Goal: Information Seeking & Learning: Learn about a topic

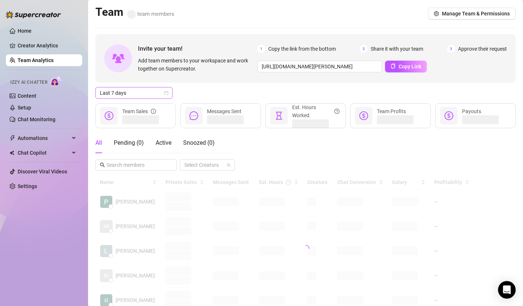
click at [167, 93] on icon "calendar" at bounding box center [166, 93] width 4 height 4
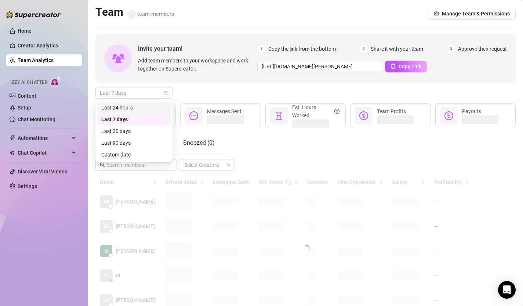
click at [136, 106] on div "Last 24 hours" at bounding box center [133, 107] width 65 height 8
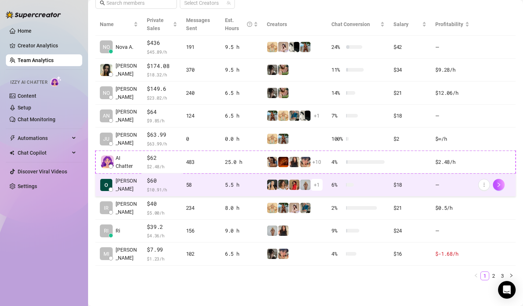
scroll to position [164, 0]
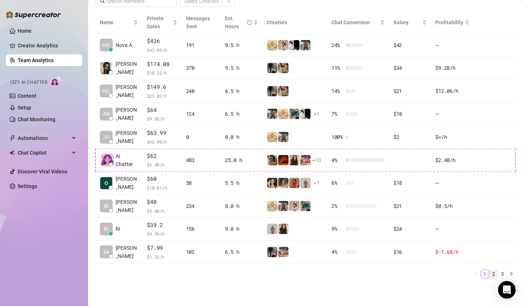
click at [494, 273] on link "2" at bounding box center [493, 274] width 8 height 8
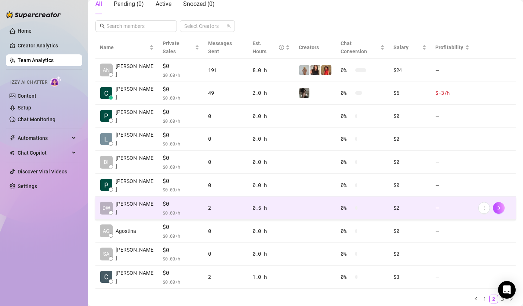
scroll to position [0, 0]
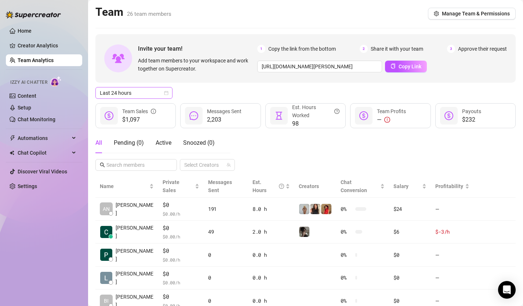
click at [167, 93] on icon "calendar" at bounding box center [166, 93] width 4 height 4
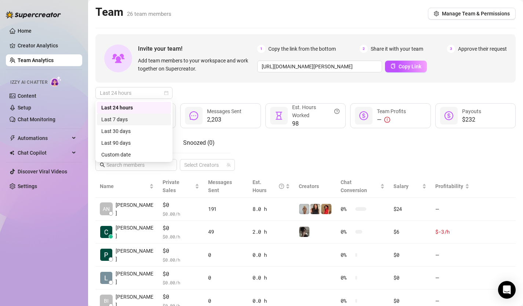
click at [141, 120] on div "Last 7 days" at bounding box center [133, 119] width 65 height 8
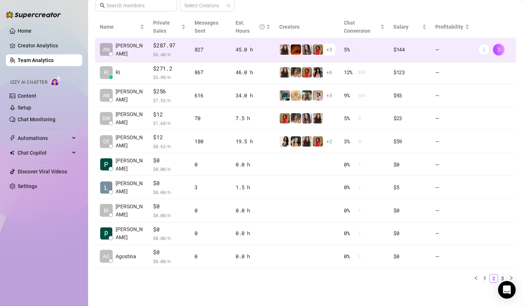
scroll to position [164, 0]
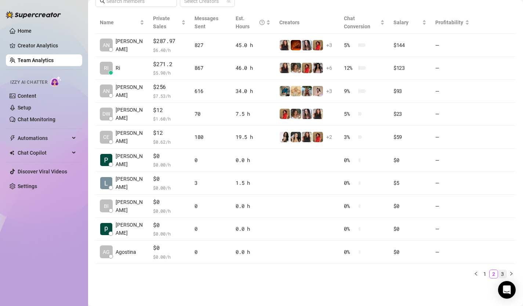
click at [503, 273] on link "3" at bounding box center [502, 274] width 8 height 8
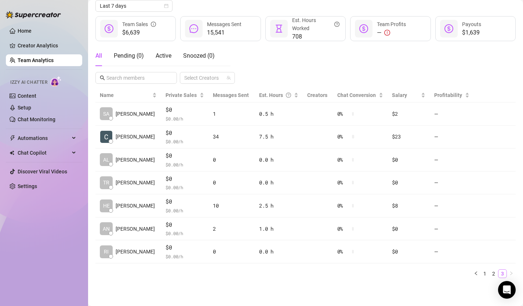
scroll to position [87, 0]
click at [496, 273] on link "2" at bounding box center [493, 273] width 8 height 8
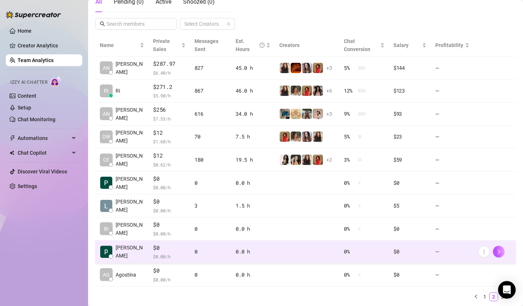
scroll to position [164, 0]
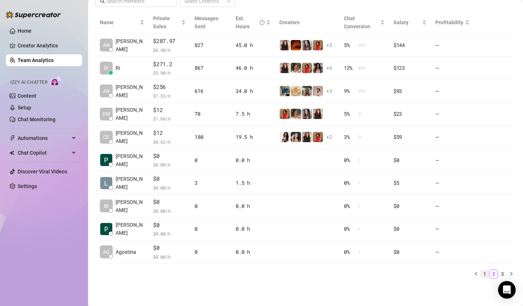
click at [487, 274] on link "1" at bounding box center [485, 274] width 8 height 8
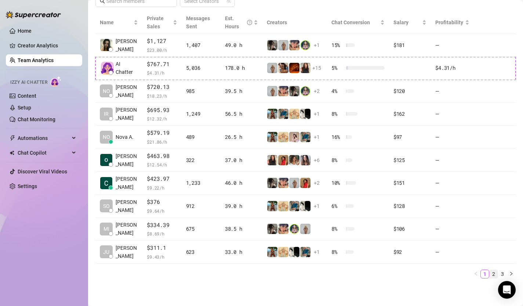
click at [494, 273] on link "2" at bounding box center [493, 274] width 8 height 8
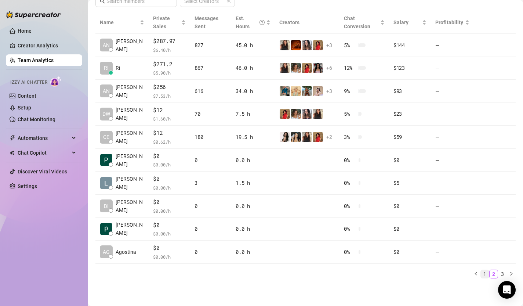
click at [487, 274] on link "1" at bounding box center [485, 274] width 8 height 8
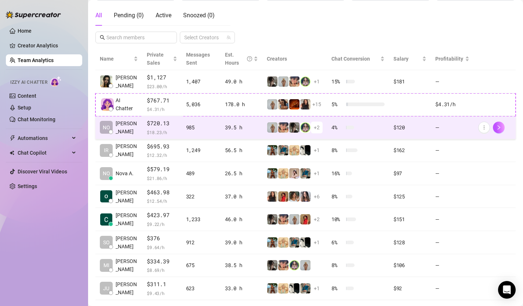
scroll to position [128, 0]
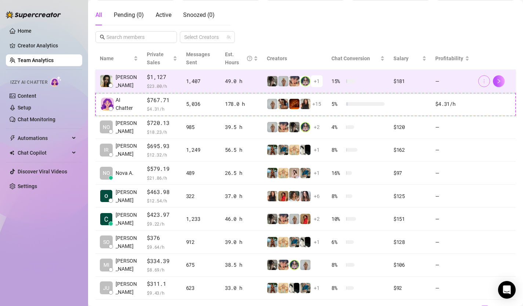
click at [481, 81] on icon "more" at bounding box center [483, 81] width 5 height 5
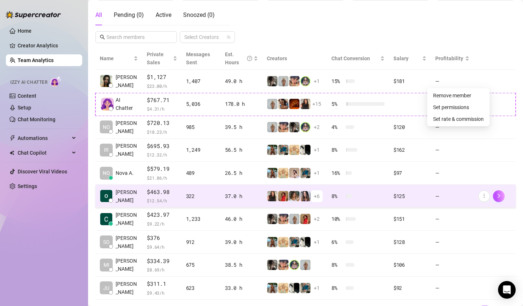
scroll to position [137, 0]
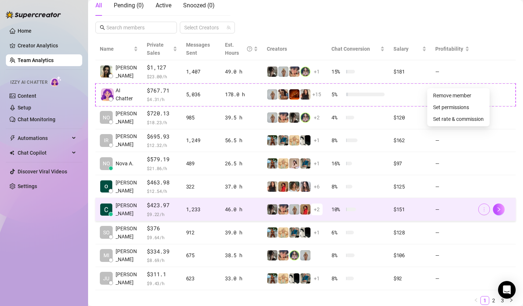
click at [482, 208] on icon "more" at bounding box center [483, 209] width 5 height 5
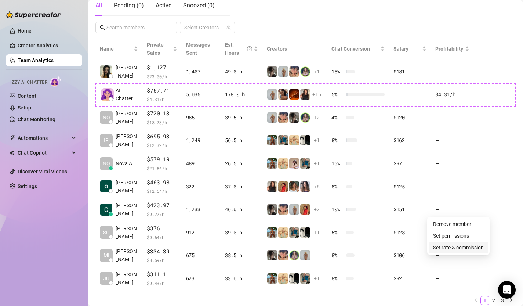
click at [462, 248] on link "Set rate & commission" at bounding box center [458, 247] width 51 height 6
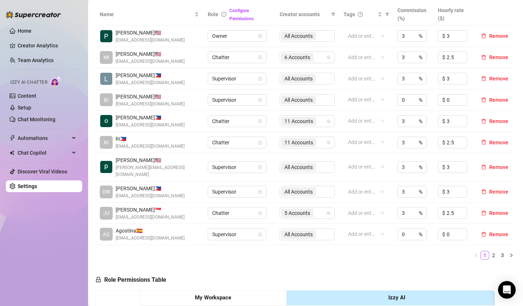
scroll to position [158, 0]
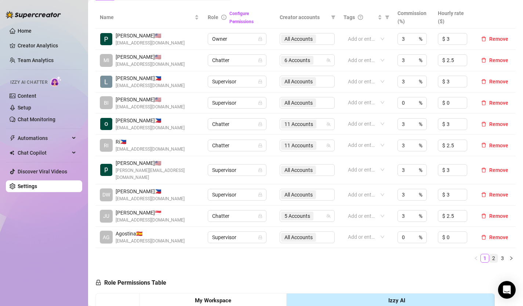
click at [495, 260] on link "2" at bounding box center [493, 258] width 8 height 8
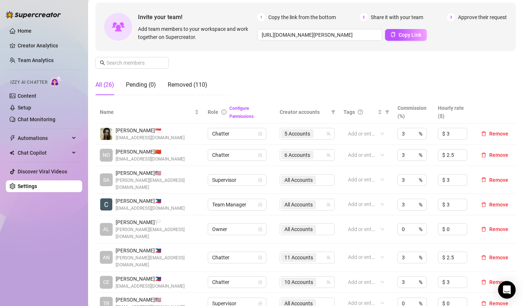
scroll to position [0, 0]
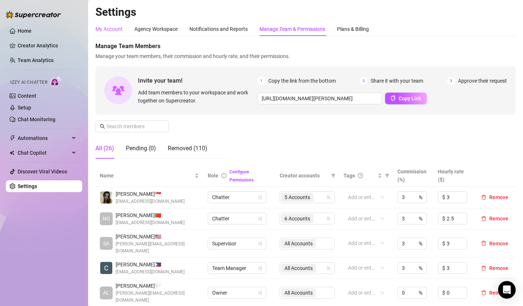
click at [111, 30] on div "My Account" at bounding box center [108, 29] width 27 height 8
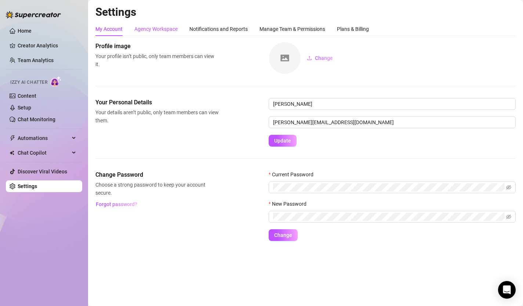
click at [163, 29] on div "Agency Workspace" at bounding box center [155, 29] width 43 height 8
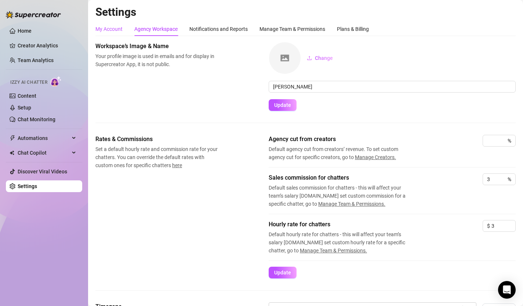
click at [111, 29] on div "My Account" at bounding box center [108, 29] width 27 height 8
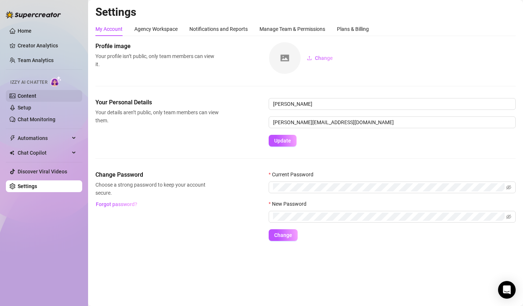
click at [34, 94] on link "Content" at bounding box center [27, 96] width 19 height 6
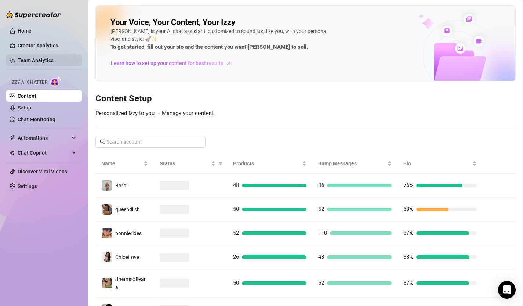
click at [39, 63] on link "Team Analytics" at bounding box center [36, 60] width 36 height 6
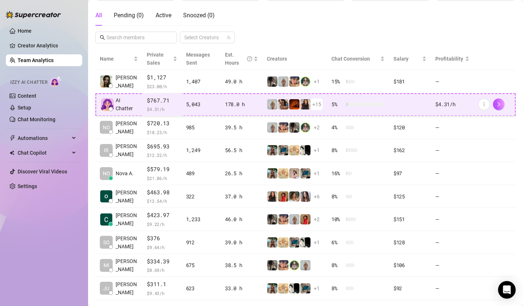
scroll to position [119, 0]
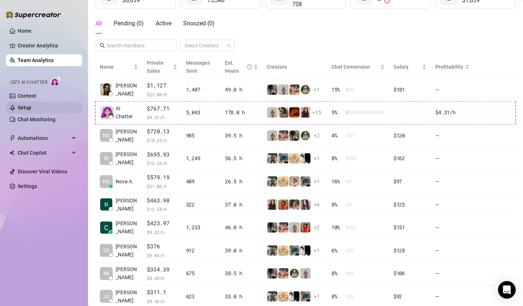
click at [31, 105] on link "Setup" at bounding box center [25, 108] width 14 height 6
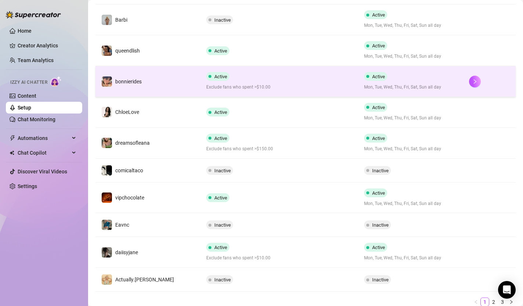
scroll to position [185, 0]
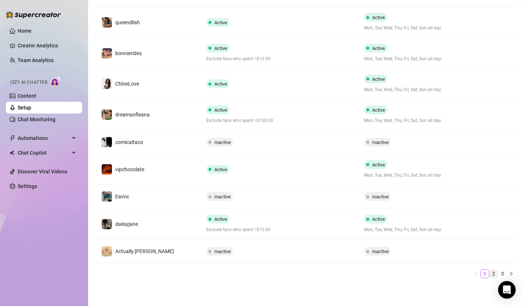
click at [492, 270] on link "2" at bounding box center [493, 273] width 8 height 8
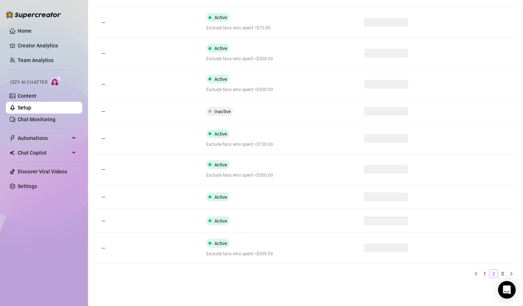
scroll to position [178, 0]
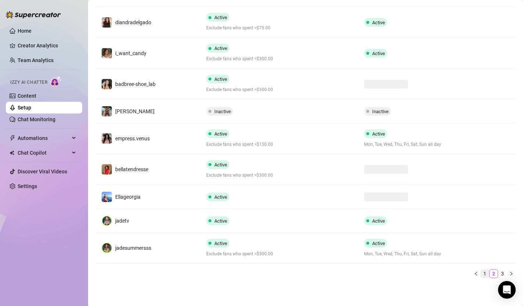
click at [485, 274] on div "Name Private Chats Message Online Fans anaxmei Inactive Inactive diandradelgado…" at bounding box center [305, 120] width 420 height 315
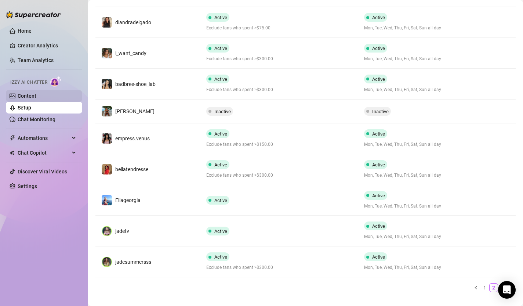
click at [36, 97] on link "Content" at bounding box center [27, 96] width 19 height 6
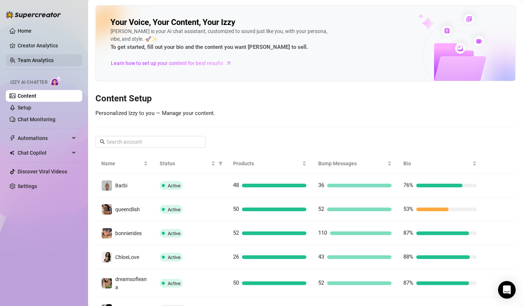
click at [40, 59] on link "Team Analytics" at bounding box center [36, 60] width 36 height 6
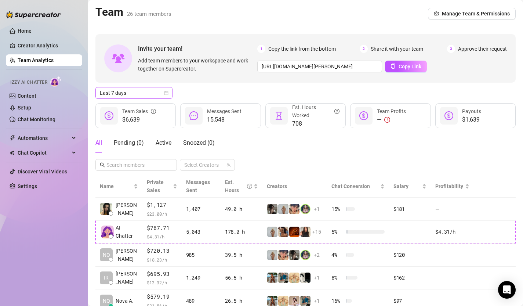
click at [167, 94] on icon "calendar" at bounding box center [166, 93] width 4 height 4
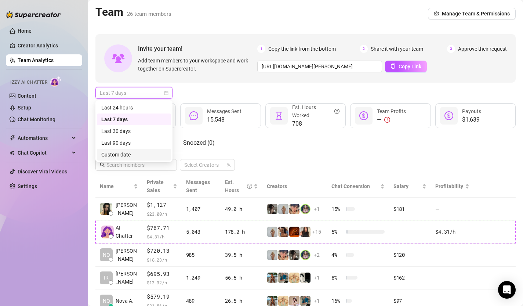
click at [125, 156] on div "Custom date" at bounding box center [133, 154] width 65 height 8
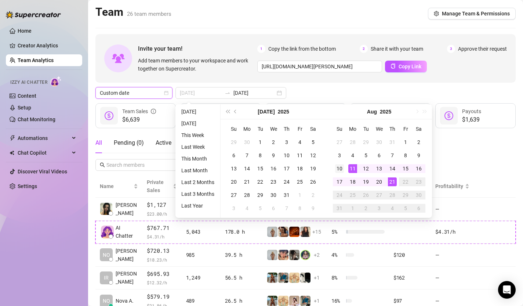
type input "[DATE]"
click at [340, 168] on div "10" at bounding box center [339, 168] width 9 height 9
type input "[DATE]"
click at [420, 168] on div "16" at bounding box center [418, 168] width 9 height 9
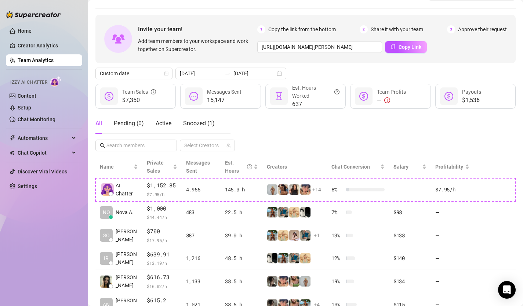
scroll to position [47, 0]
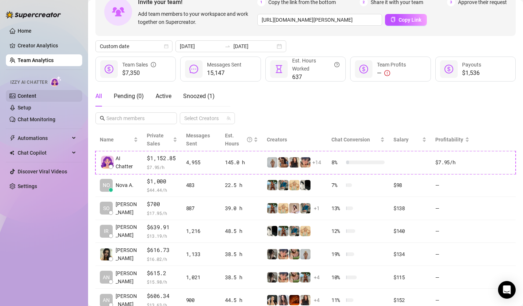
click at [32, 95] on link "Content" at bounding box center [27, 96] width 19 height 6
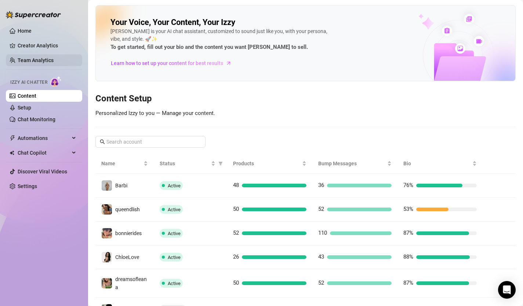
click at [38, 59] on link "Team Analytics" at bounding box center [36, 60] width 36 height 6
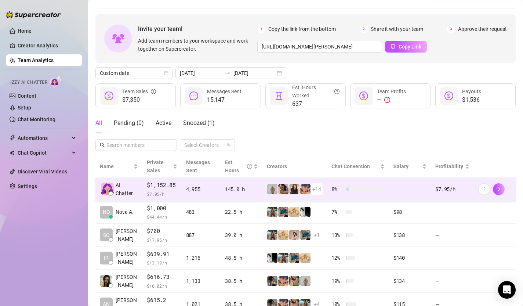
scroll to position [21, 0]
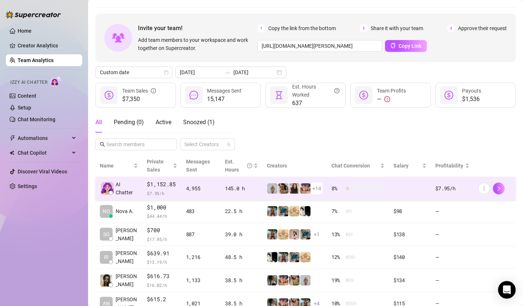
click at [320, 188] on span "+ 14" at bounding box center [316, 188] width 9 height 8
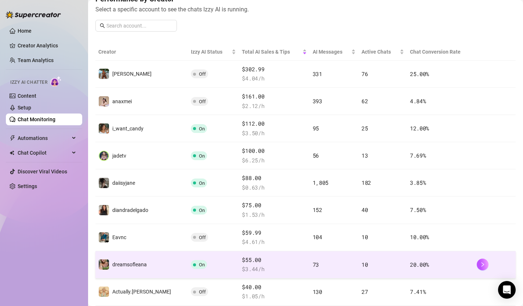
scroll to position [101, 0]
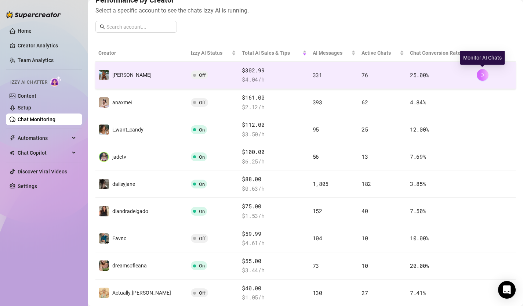
click at [485, 73] on button "button" at bounding box center [483, 75] width 12 height 12
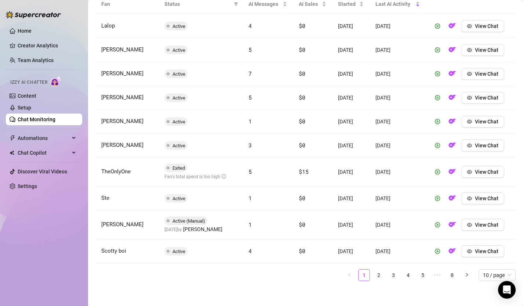
scroll to position [282, 0]
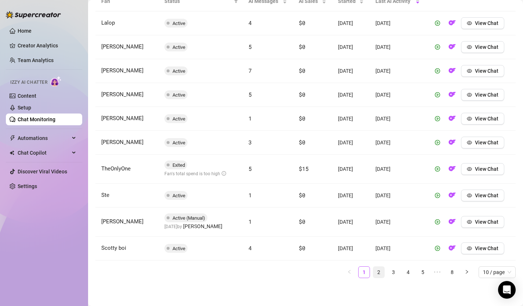
click at [381, 273] on link "2" at bounding box center [378, 271] width 11 height 11
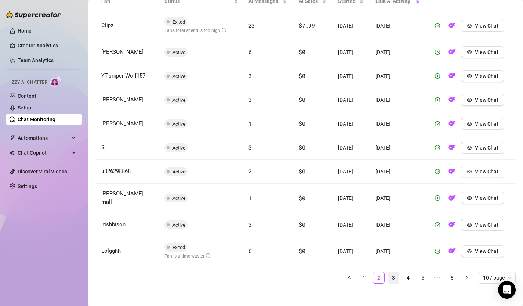
click at [392, 274] on link "3" at bounding box center [393, 277] width 11 height 11
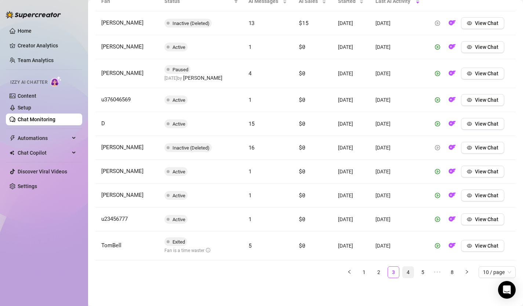
click at [406, 274] on link "4" at bounding box center [407, 271] width 11 height 11
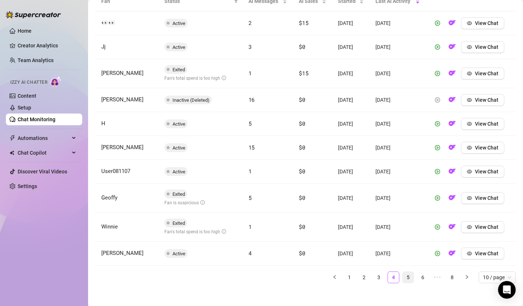
click at [411, 277] on link "5" at bounding box center [407, 277] width 11 height 11
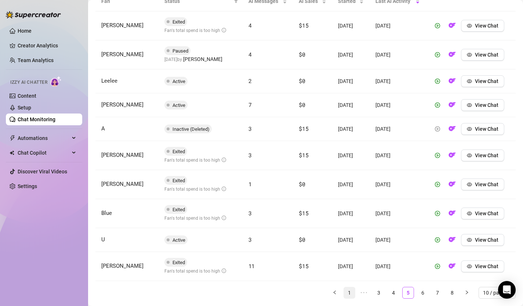
click at [349, 294] on link "1" at bounding box center [349, 292] width 11 height 11
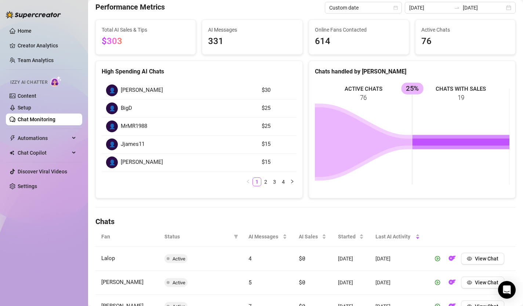
scroll to position [0, 0]
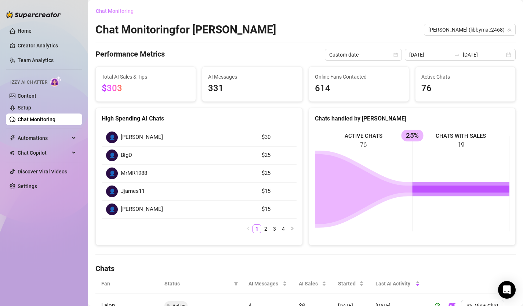
click at [107, 11] on span "Chat Monitoring" at bounding box center [115, 11] width 38 height 6
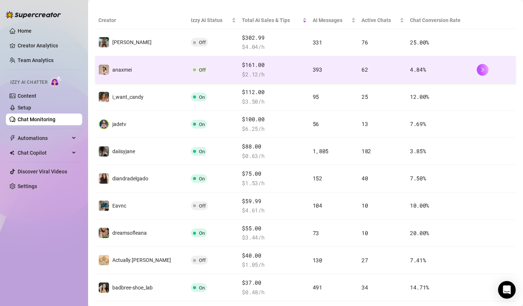
scroll to position [135, 0]
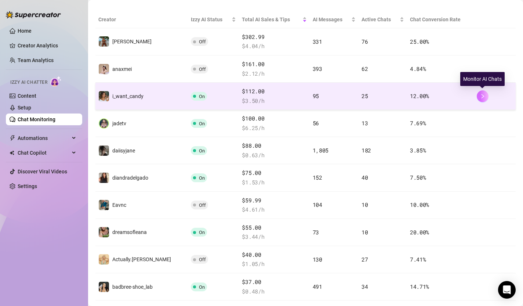
click at [481, 96] on icon "right" at bounding box center [482, 96] width 5 height 5
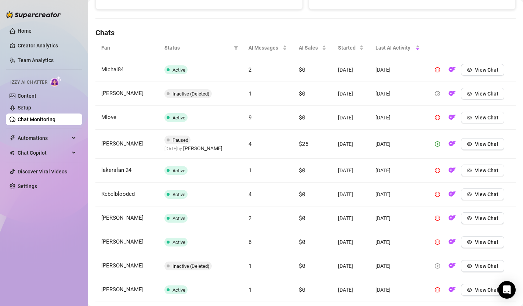
scroll to position [272, 0]
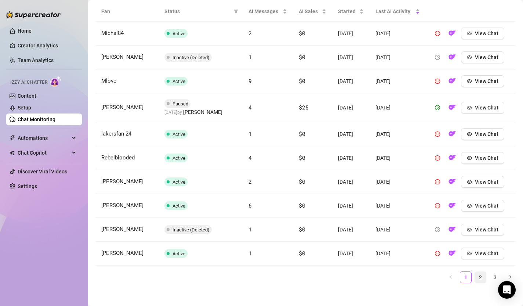
click at [478, 274] on link "2" at bounding box center [480, 277] width 11 height 11
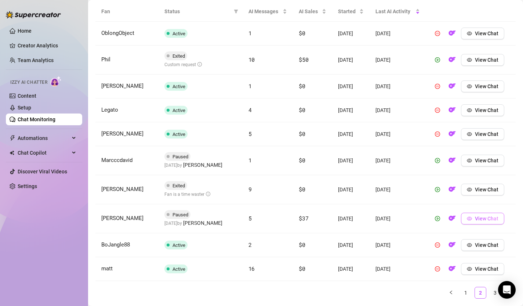
click at [476, 219] on span "View Chat" at bounding box center [486, 218] width 23 height 6
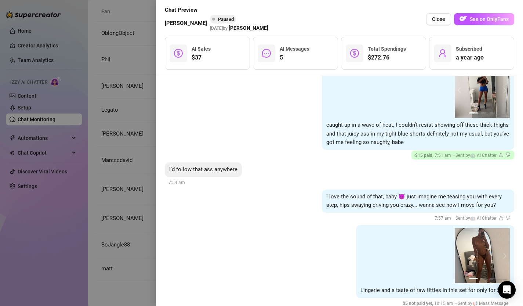
scroll to position [689, 0]
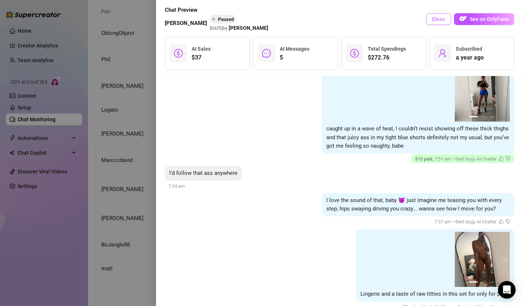
click at [440, 18] on span "Close" at bounding box center [438, 19] width 13 height 6
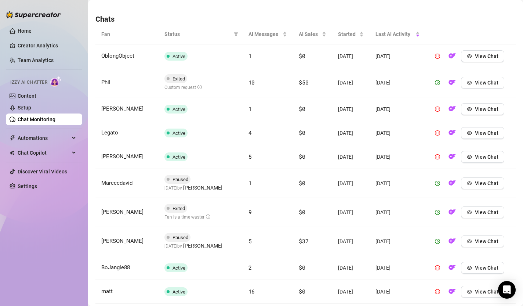
scroll to position [272, 0]
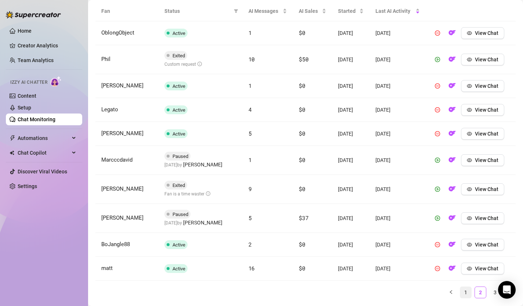
click at [467, 291] on link "1" at bounding box center [465, 292] width 11 height 11
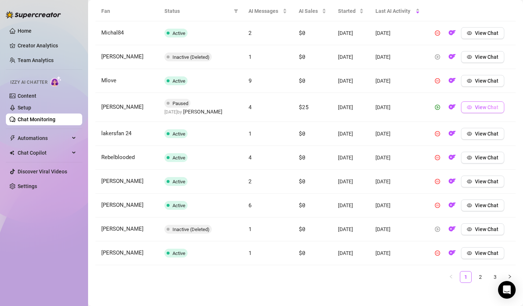
click at [486, 109] on span "View Chat" at bounding box center [486, 107] width 23 height 6
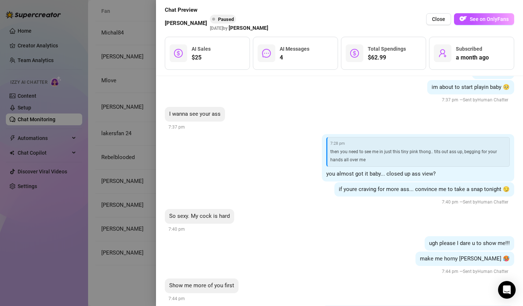
scroll to position [1251, 0]
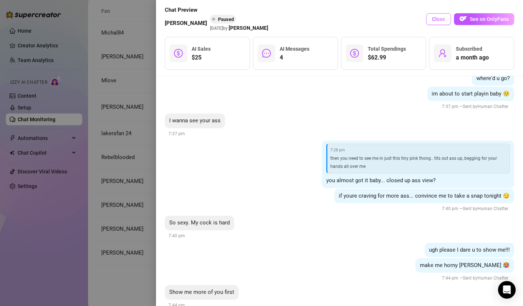
click at [437, 22] on span "Close" at bounding box center [438, 19] width 13 height 6
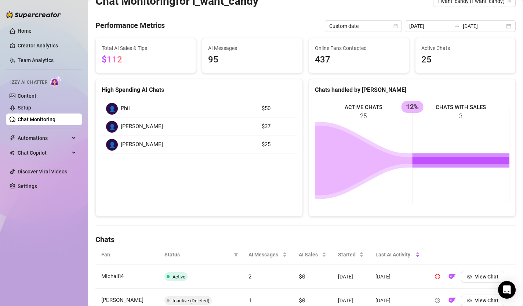
scroll to position [0, 0]
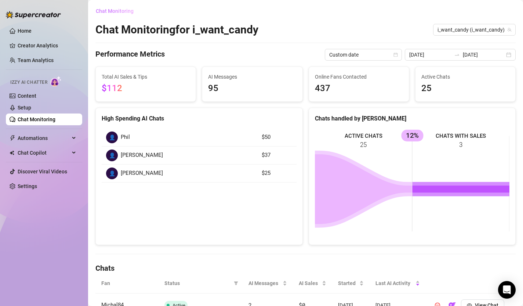
click at [119, 10] on span "Chat Monitoring" at bounding box center [115, 11] width 38 height 6
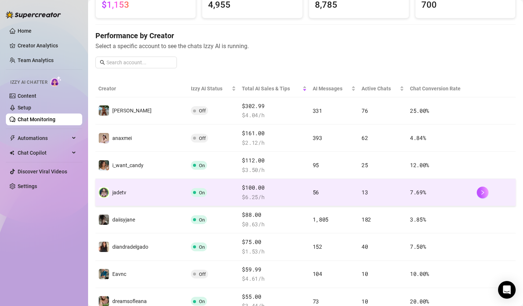
scroll to position [68, 0]
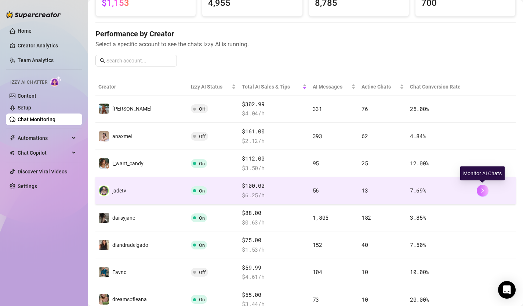
click at [482, 189] on icon "right" at bounding box center [482, 190] width 5 height 5
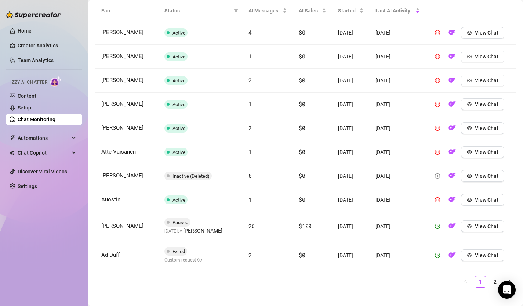
scroll to position [282, 0]
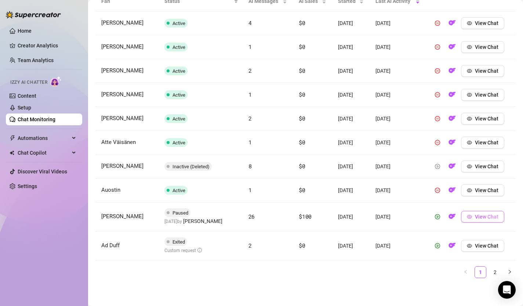
click at [482, 218] on span "View Chat" at bounding box center [486, 217] width 23 height 6
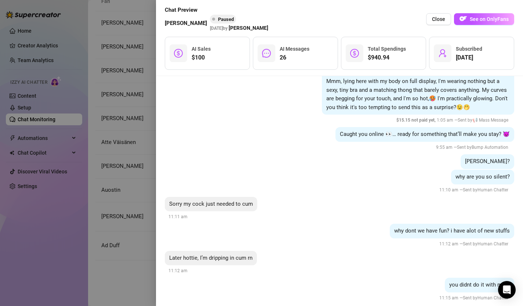
scroll to position [3192, 0]
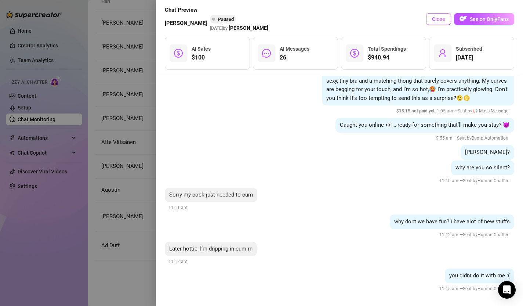
click at [440, 22] on span "Close" at bounding box center [438, 19] width 13 height 6
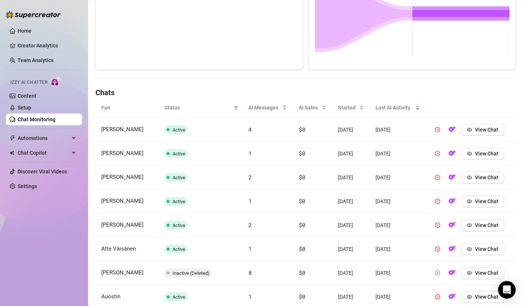
scroll to position [0, 0]
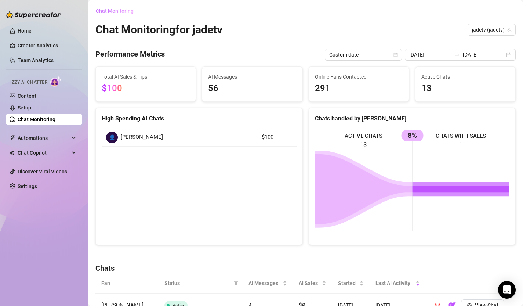
click at [114, 6] on button "Chat Monitoring" at bounding box center [117, 11] width 44 height 12
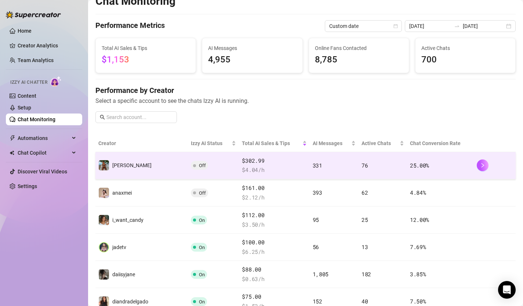
scroll to position [6, 0]
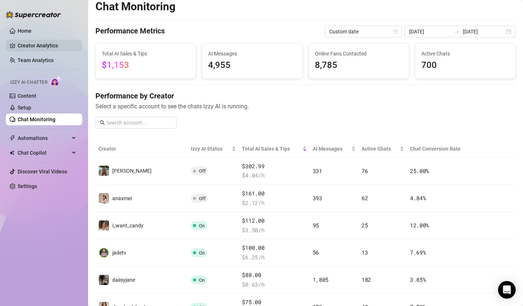
click at [33, 45] on link "Creator Analytics" at bounding box center [47, 46] width 59 height 12
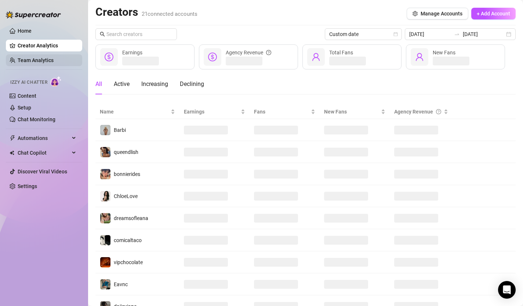
click at [47, 59] on link "Team Analytics" at bounding box center [36, 60] width 36 height 6
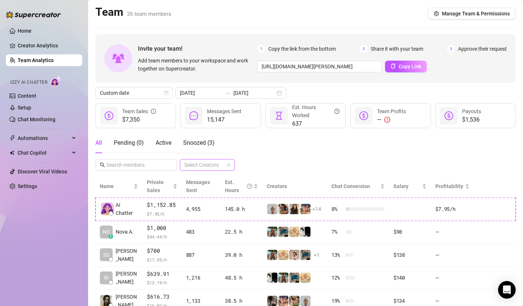
click at [223, 164] on div at bounding box center [203, 165] width 44 height 10
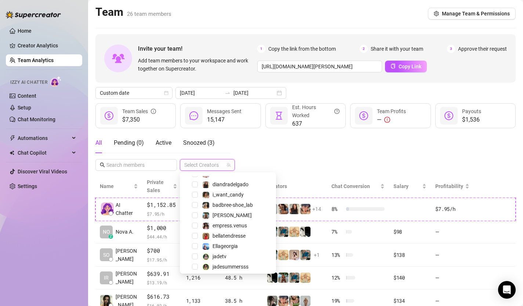
scroll to position [132, 0]
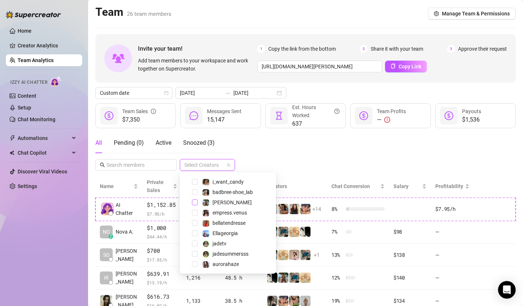
click at [193, 200] on span "Select tree node" at bounding box center [195, 202] width 6 height 6
click at [276, 154] on div "All Pending ( 0 ) Active Snoozed ( 3 ) 1 Accounts" at bounding box center [305, 151] width 420 height 38
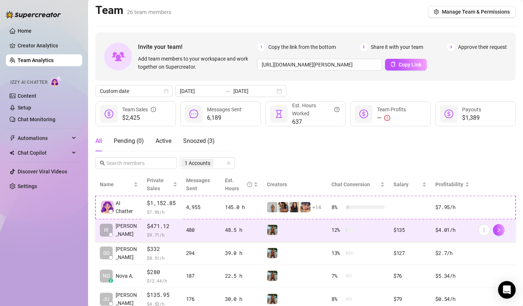
scroll to position [0, 0]
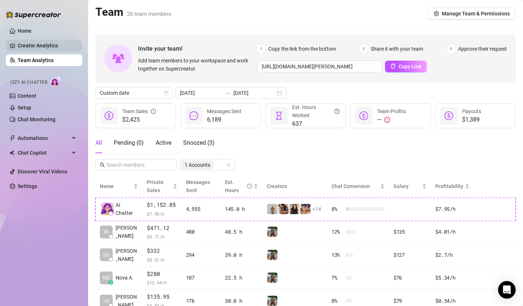
click at [52, 41] on link "Creator Analytics" at bounding box center [47, 46] width 59 height 12
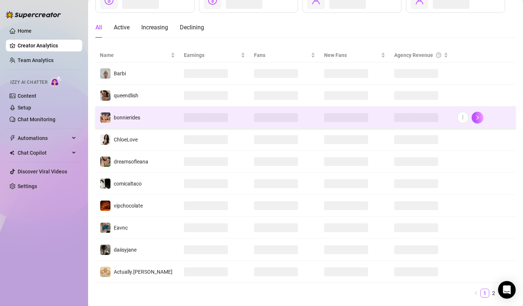
scroll to position [76, 0]
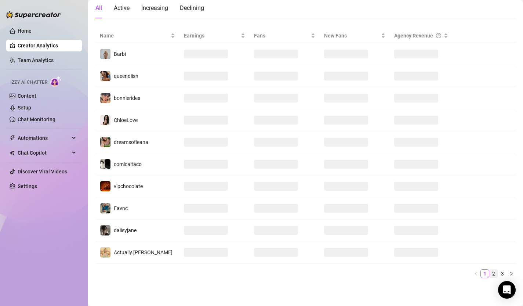
click at [492, 271] on link "2" at bounding box center [493, 273] width 8 height 8
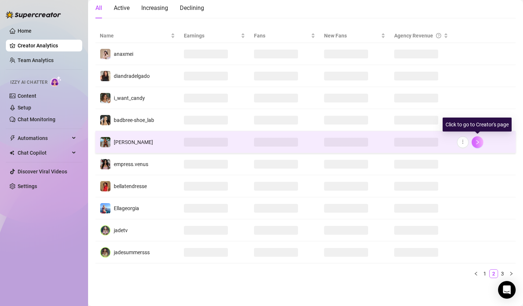
click at [477, 143] on icon "right" at bounding box center [477, 141] width 5 height 5
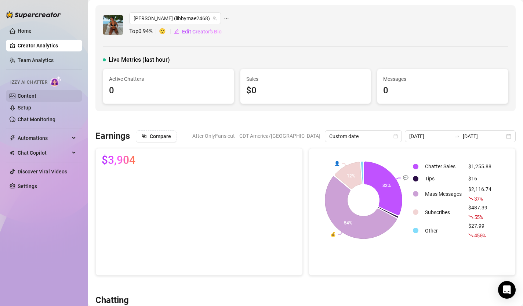
click at [36, 97] on link "Content" at bounding box center [27, 96] width 19 height 6
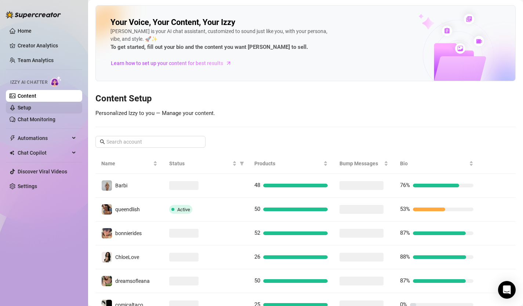
click at [31, 106] on link "Setup" at bounding box center [25, 108] width 14 height 6
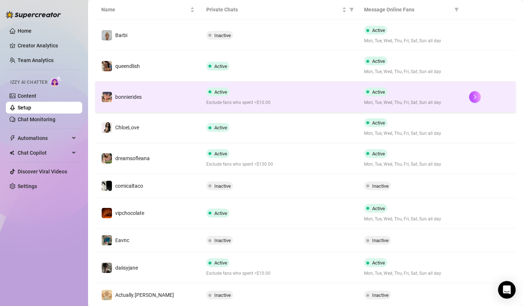
scroll to position [185, 0]
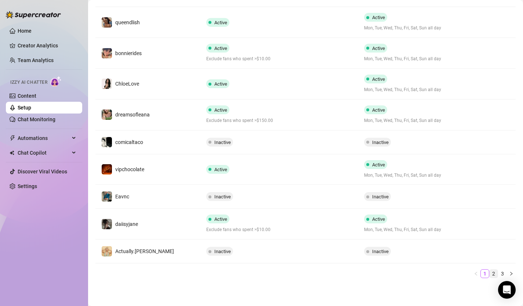
click at [493, 276] on link "2" at bounding box center [493, 273] width 8 height 8
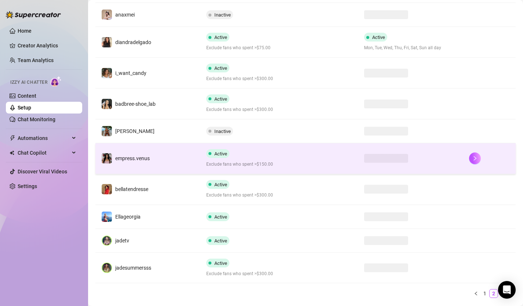
scroll to position [155, 0]
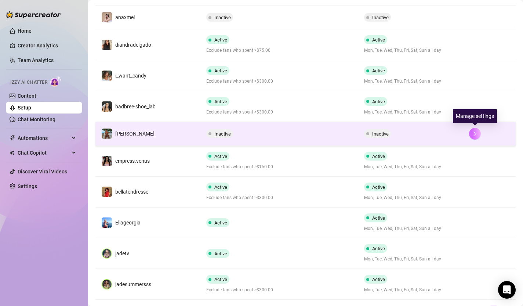
click at [473, 132] on icon "right" at bounding box center [474, 133] width 5 height 5
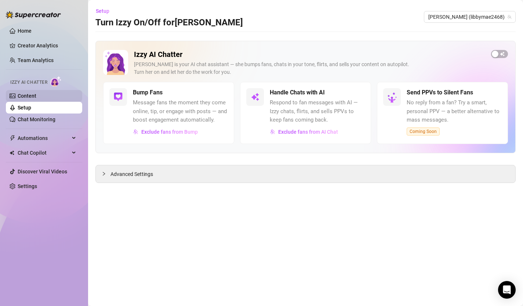
click at [36, 95] on link "Content" at bounding box center [27, 96] width 19 height 6
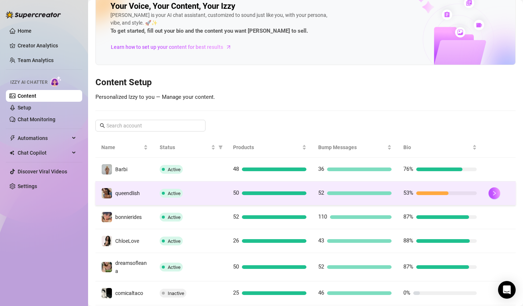
scroll to position [27, 0]
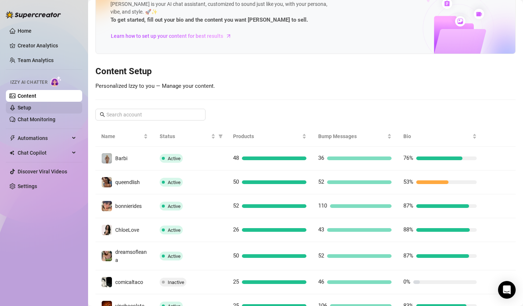
click at [31, 106] on link "Setup" at bounding box center [25, 108] width 14 height 6
